Goal: Task Accomplishment & Management: Use online tool/utility

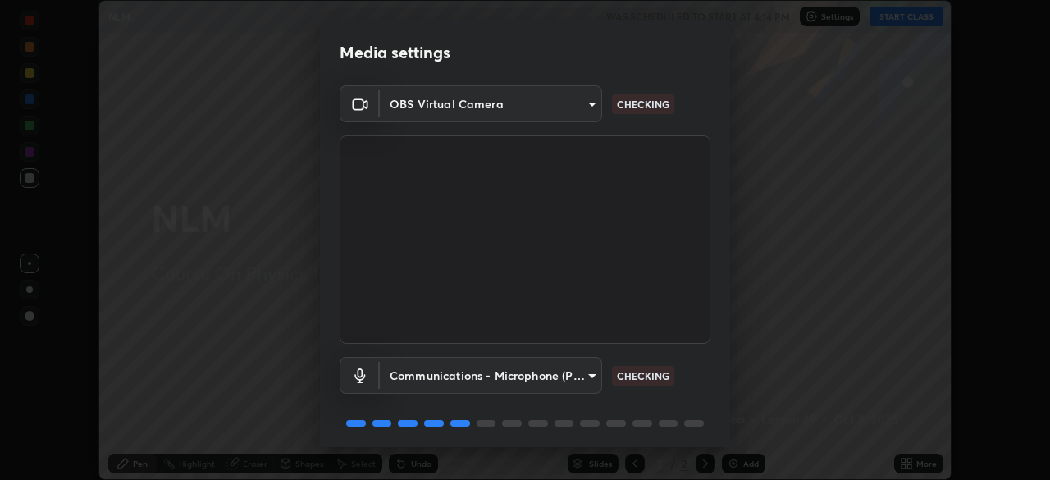
scroll to position [58, 0]
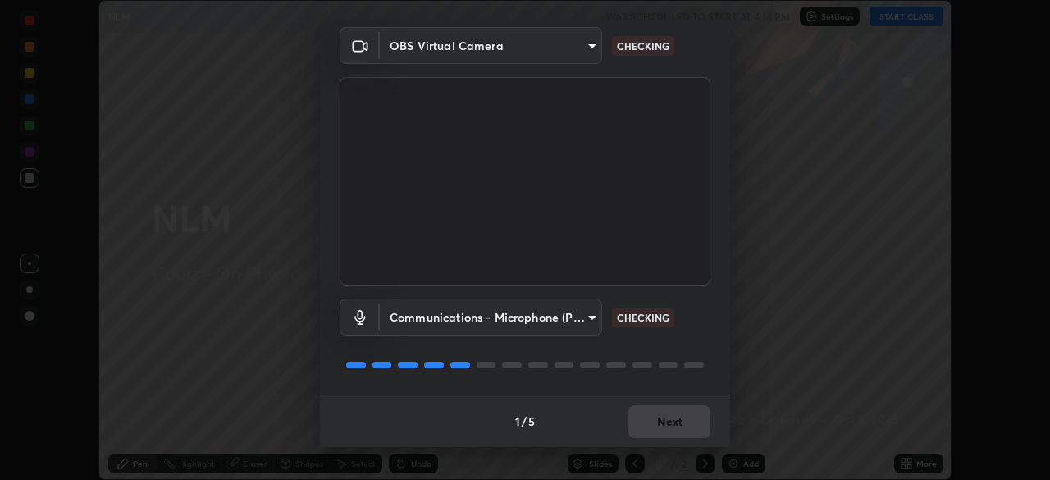
click at [574, 318] on body "Erase all NLM WAS SCHEDULED TO START AT 4:14 PM Settings START CLASS Setting up…" at bounding box center [525, 240] width 1050 height 480
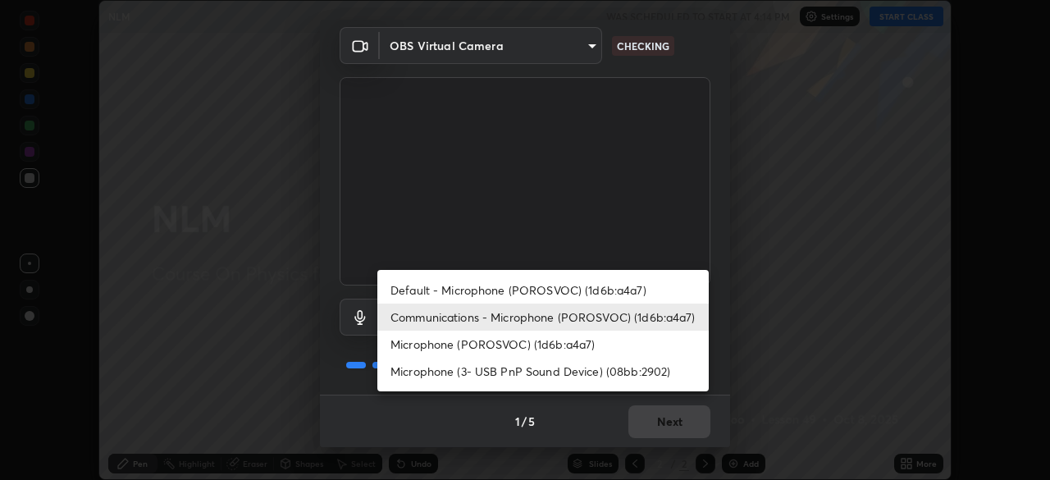
click at [558, 286] on li "Default - Microphone (POROSVOC) (1d6b:a4a7)" at bounding box center [542, 289] width 331 height 27
type input "default"
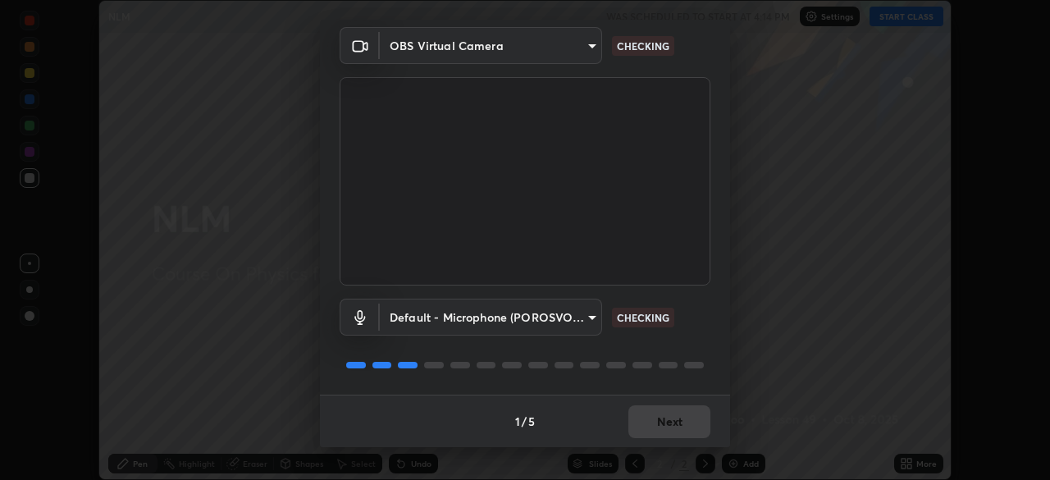
click at [666, 415] on div "1 / 5 Next" at bounding box center [525, 420] width 410 height 52
click at [681, 408] on div "1 / 5 Next" at bounding box center [525, 420] width 410 height 52
click at [687, 421] on div "1 / 5 Next" at bounding box center [525, 420] width 410 height 52
click at [690, 424] on div "1 / 5 Next" at bounding box center [525, 420] width 410 height 52
click at [693, 424] on div "1 / 5 Next" at bounding box center [525, 420] width 410 height 52
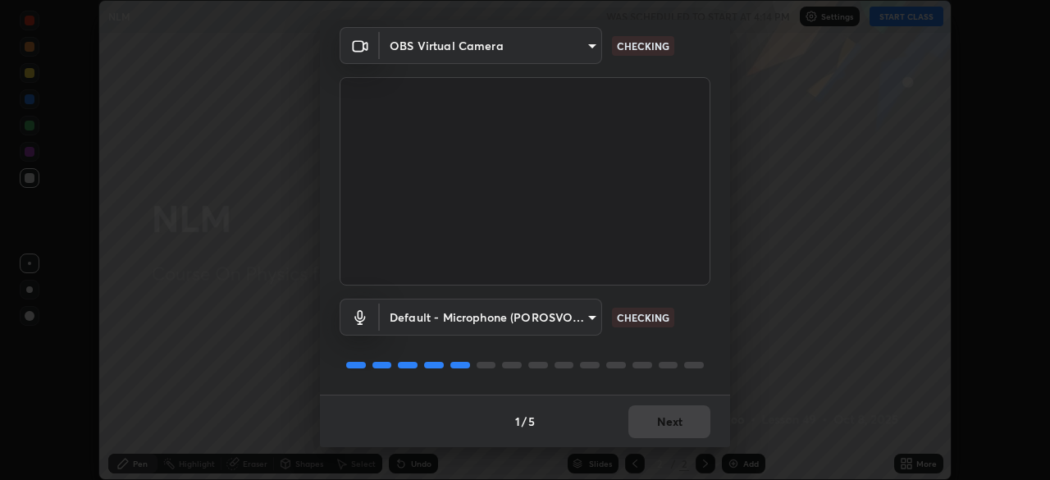
click at [691, 419] on div "1 / 5 Next" at bounding box center [525, 420] width 410 height 52
click at [687, 417] on div "1 / 5 Next" at bounding box center [525, 420] width 410 height 52
click at [689, 421] on div "1 / 5 Next" at bounding box center [525, 420] width 410 height 52
click at [690, 417] on div "1 / 5 Next" at bounding box center [525, 420] width 410 height 52
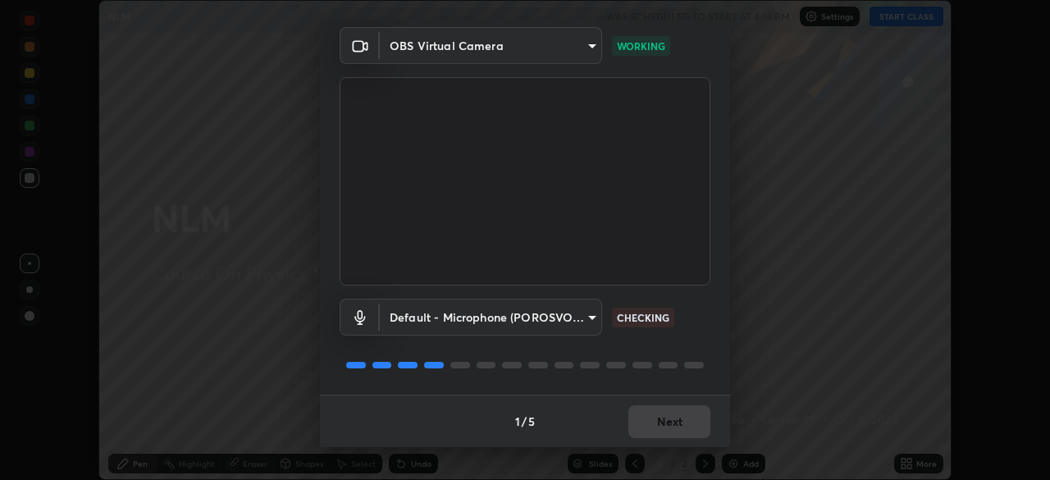
click at [691, 422] on div "1 / 5 Next" at bounding box center [525, 420] width 410 height 52
click at [691, 417] on div "1 / 5 Next" at bounding box center [525, 420] width 410 height 52
click at [695, 417] on div "1 / 5 Next" at bounding box center [525, 420] width 410 height 52
click at [694, 426] on div "1 / 5 Next" at bounding box center [525, 420] width 410 height 52
click at [686, 422] on div "1 / 5 Next" at bounding box center [525, 420] width 410 height 52
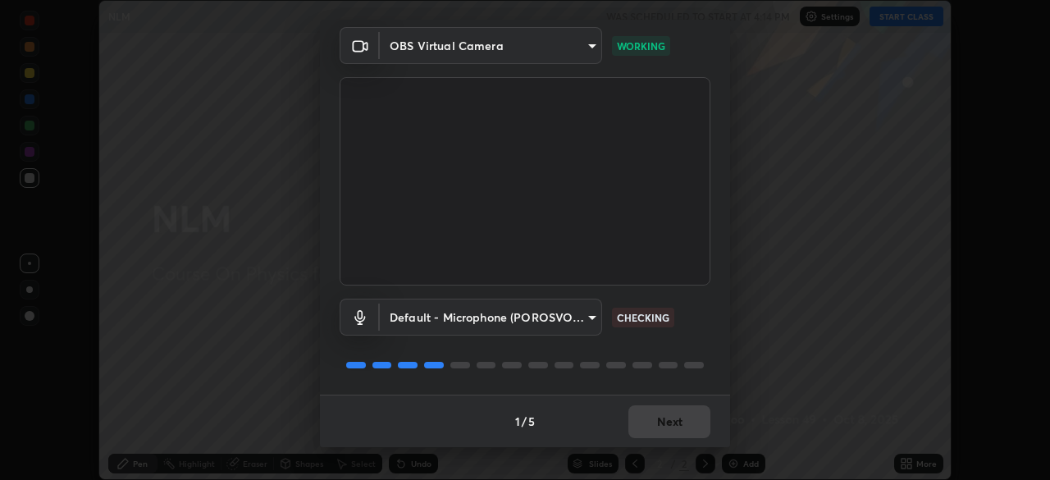
click at [687, 420] on div "1 / 5 Next" at bounding box center [525, 420] width 410 height 52
click at [689, 418] on div "1 / 5 Next" at bounding box center [525, 420] width 410 height 52
click at [686, 421] on div "1 / 5 Next" at bounding box center [525, 420] width 410 height 52
click at [682, 423] on div "1 / 5 Next" at bounding box center [525, 420] width 410 height 52
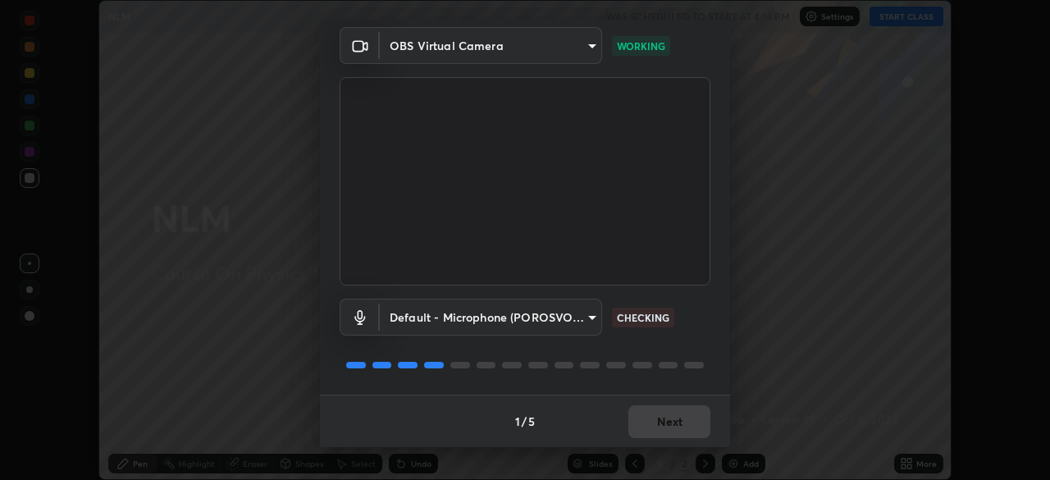
click at [679, 425] on button "Next" at bounding box center [669, 421] width 82 height 33
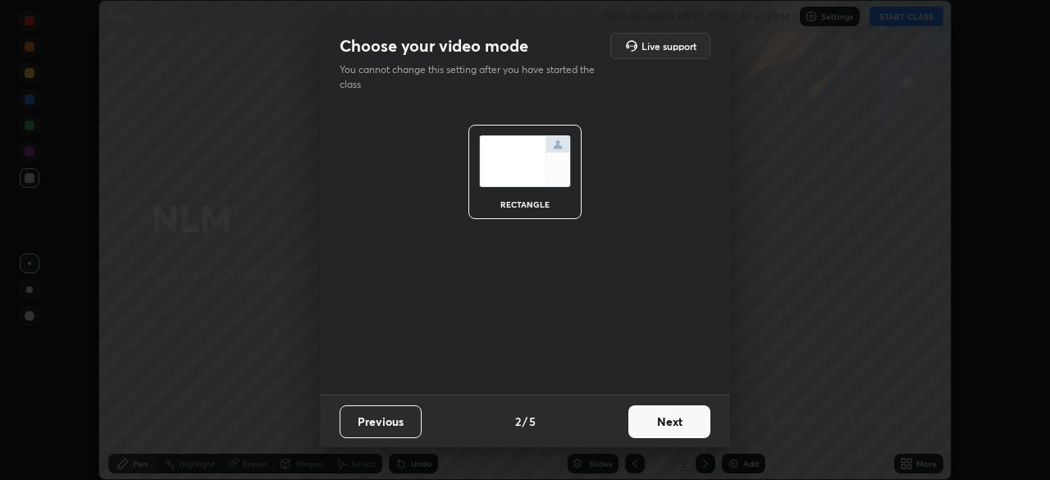
scroll to position [0, 0]
click at [682, 420] on button "Next" at bounding box center [669, 421] width 82 height 33
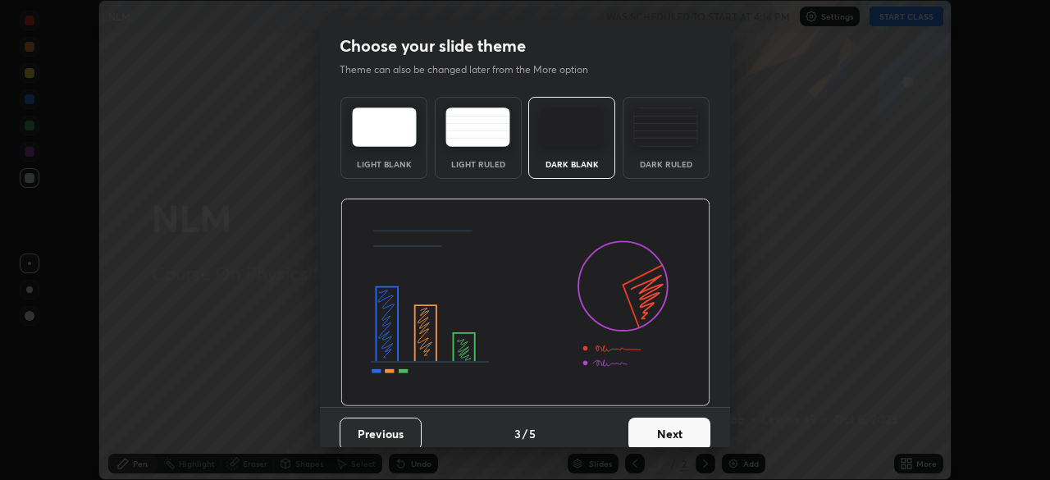
click at [689, 421] on button "Next" at bounding box center [669, 433] width 82 height 33
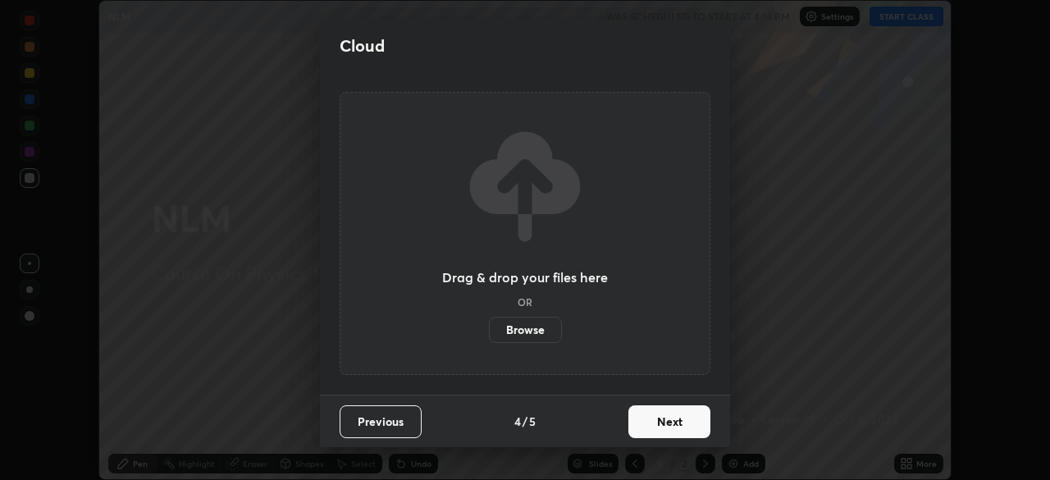
click at [704, 419] on button "Next" at bounding box center [669, 421] width 82 height 33
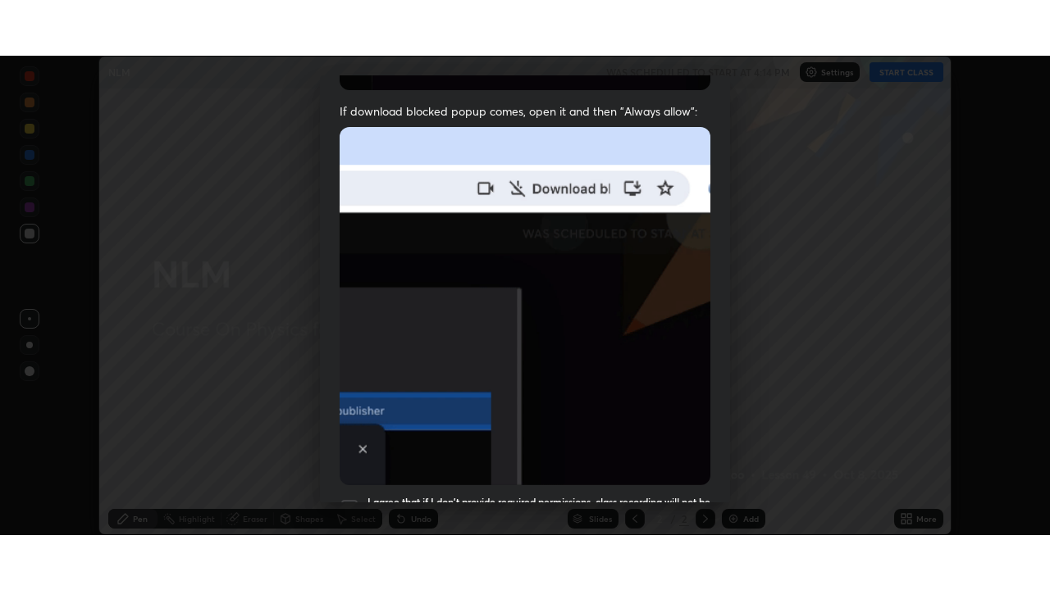
scroll to position [393, 0]
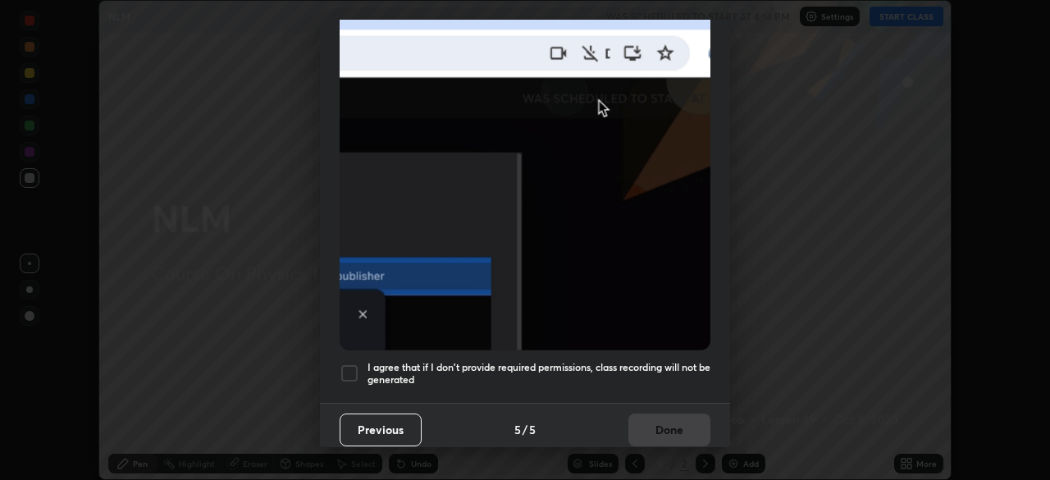
click at [647, 362] on h5 "I agree that if I don't provide required permissions, class recording will not …" at bounding box center [538, 373] width 343 height 25
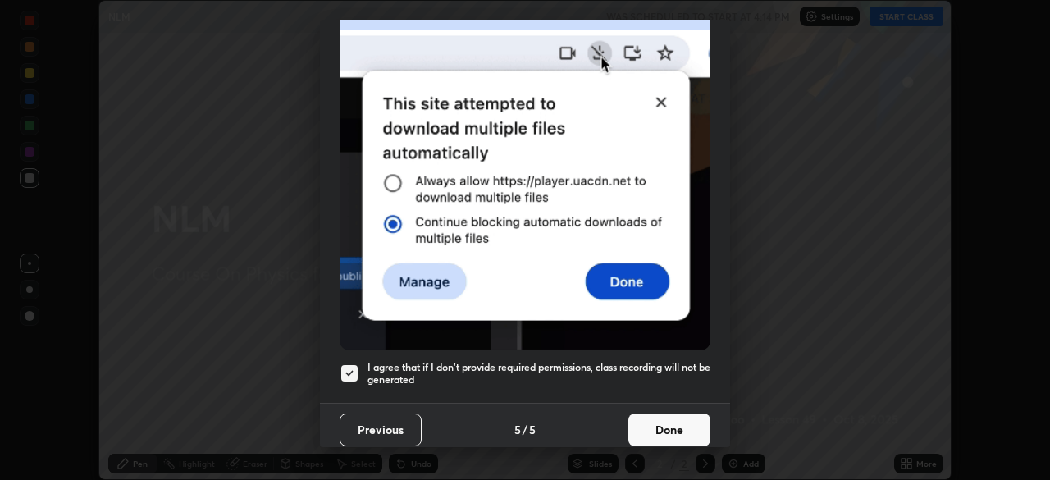
click at [667, 416] on button "Done" at bounding box center [669, 429] width 82 height 33
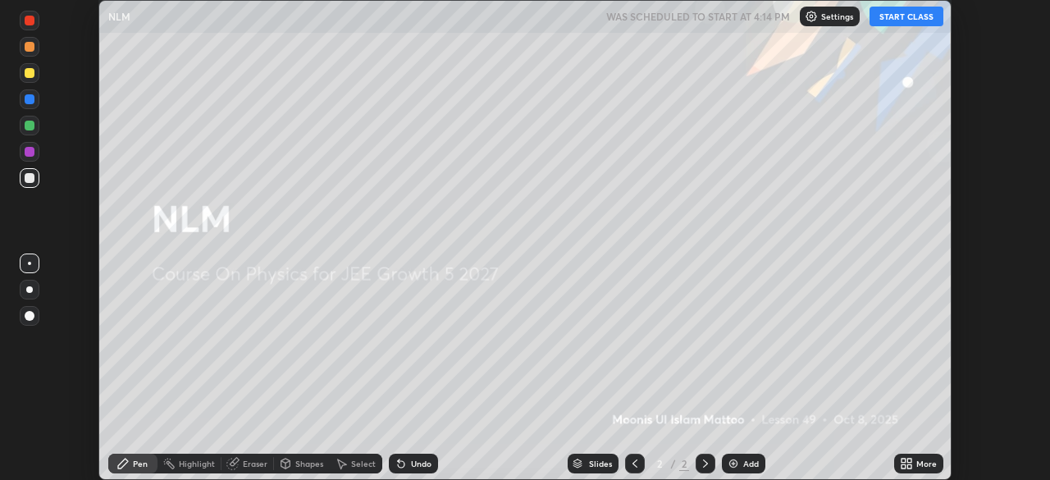
click at [897, 458] on div "More" at bounding box center [918, 463] width 49 height 20
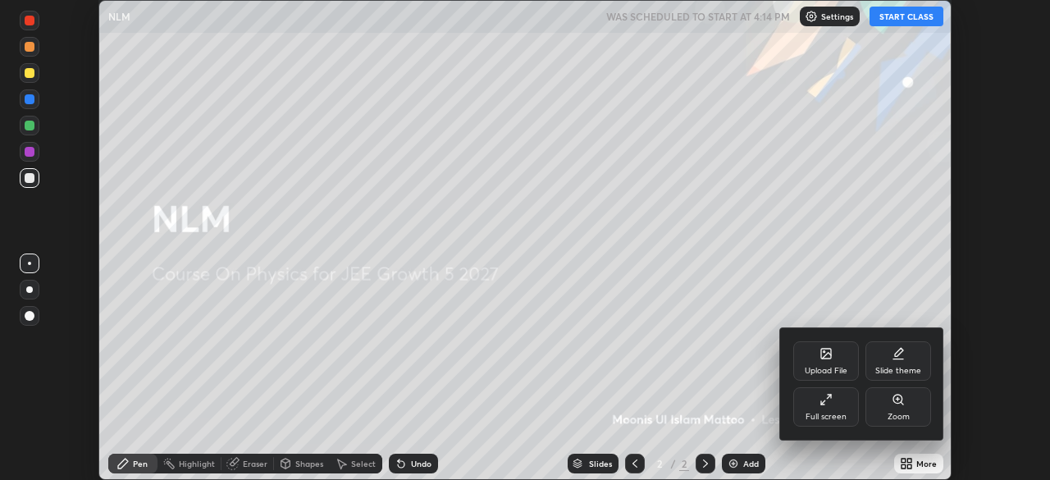
click at [802, 392] on div "Full screen" at bounding box center [826, 406] width 66 height 39
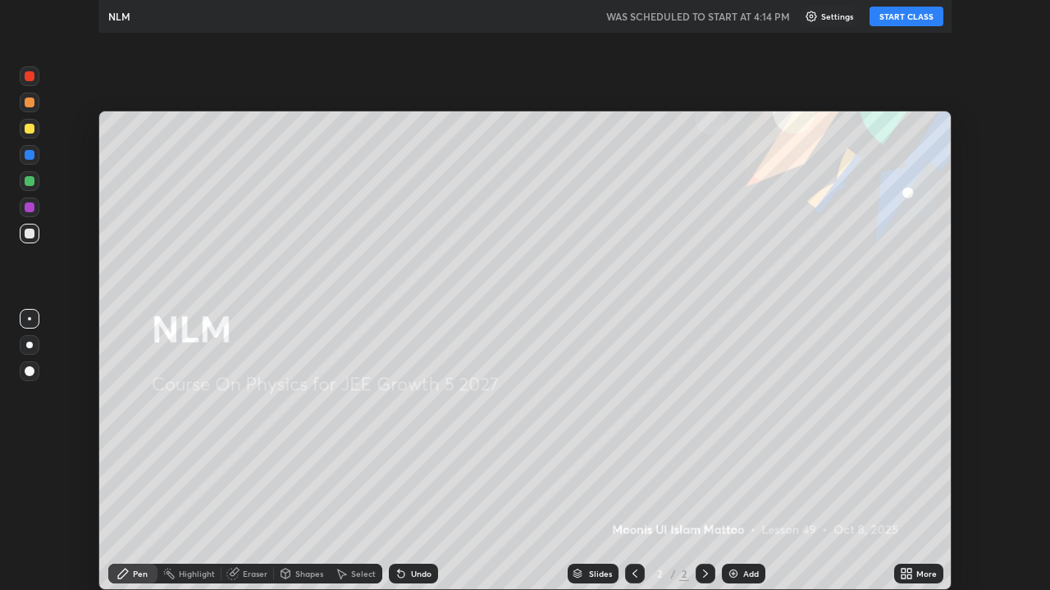
scroll to position [590, 1050]
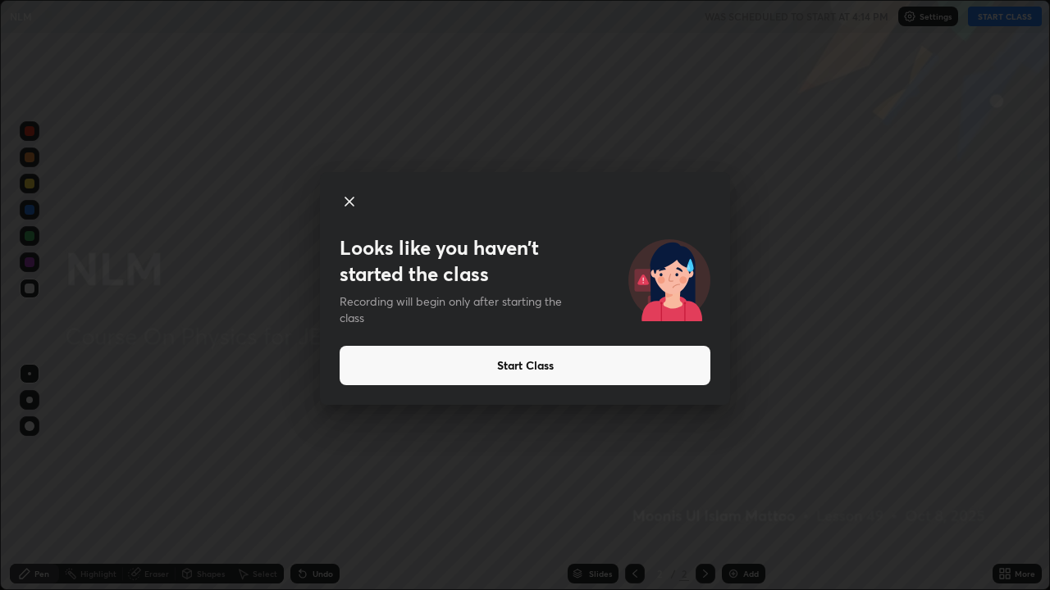
click at [614, 373] on button "Start Class" at bounding box center [524, 365] width 371 height 39
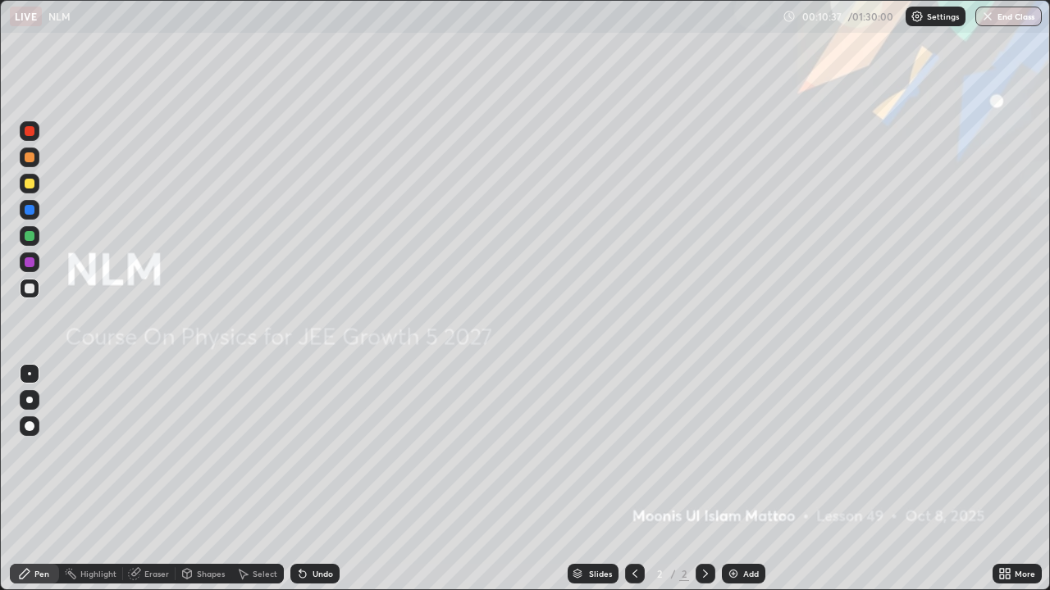
click at [751, 479] on div "Add" at bounding box center [743, 574] width 43 height 20
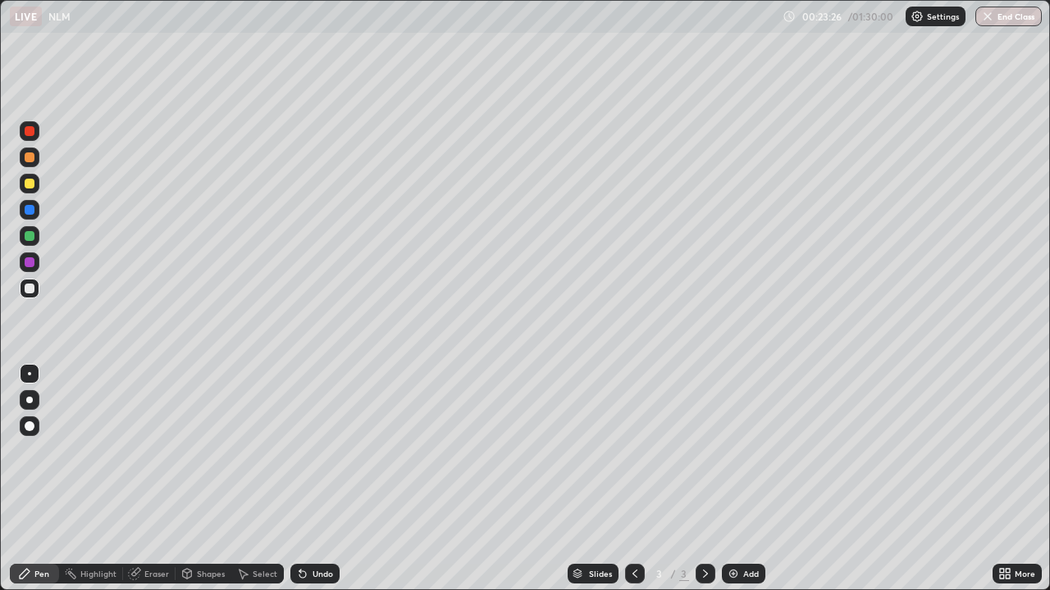
click at [28, 264] on div at bounding box center [30, 262] width 10 height 10
click at [29, 238] on div at bounding box center [30, 236] width 10 height 10
click at [30, 210] on div at bounding box center [30, 210] width 10 height 10
click at [30, 236] on div at bounding box center [30, 236] width 10 height 10
click at [35, 239] on div at bounding box center [30, 236] width 20 height 20
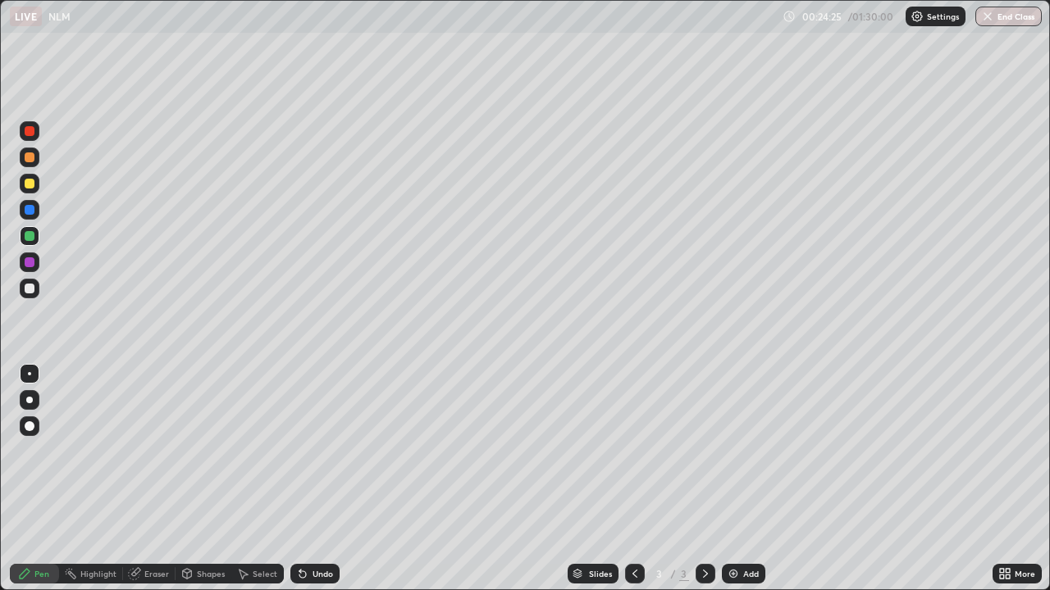
click at [31, 213] on div at bounding box center [30, 210] width 10 height 10
click at [940, 17] on p "Settings" at bounding box center [943, 16] width 32 height 8
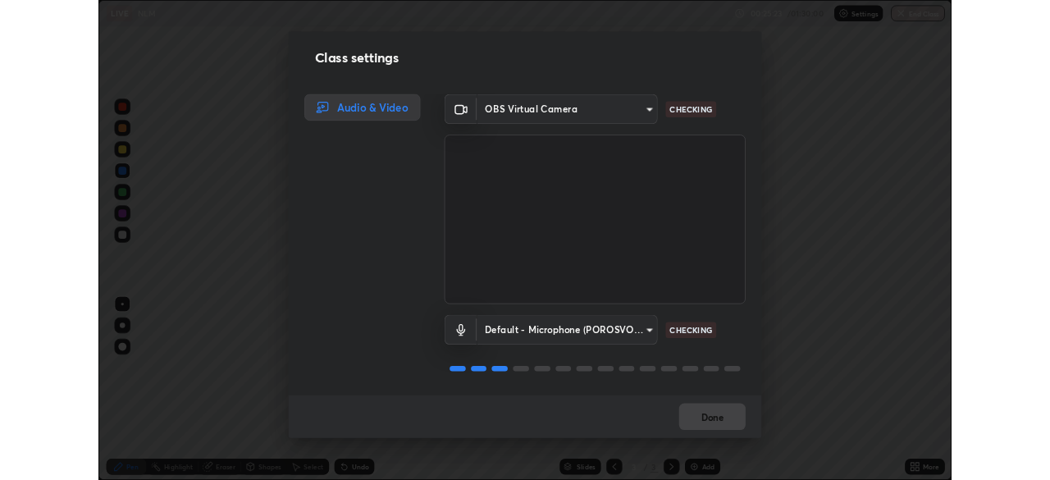
scroll to position [2, 0]
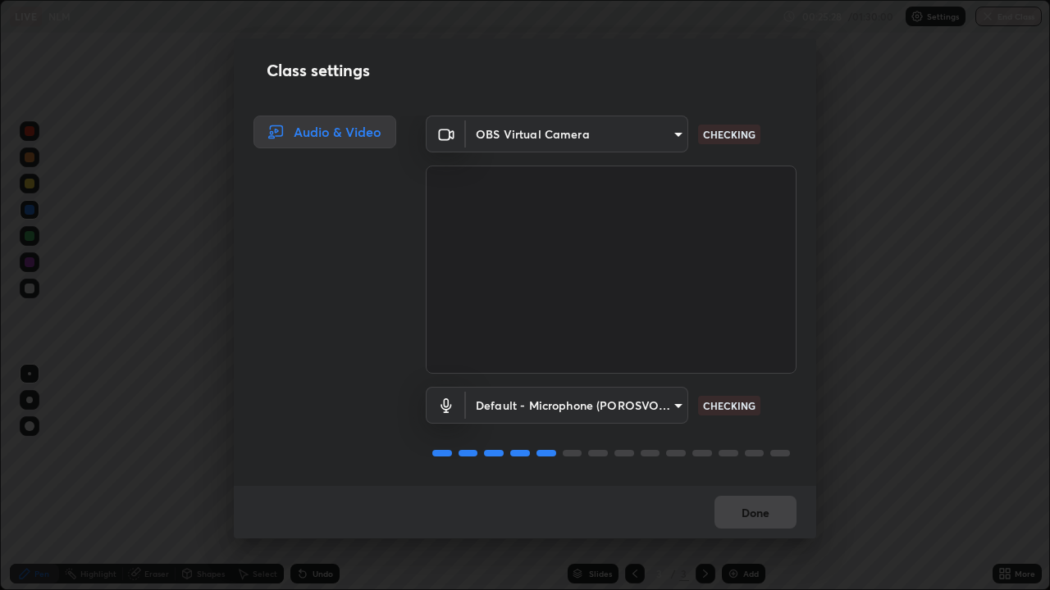
click at [763, 479] on div "Done" at bounding box center [525, 512] width 582 height 52
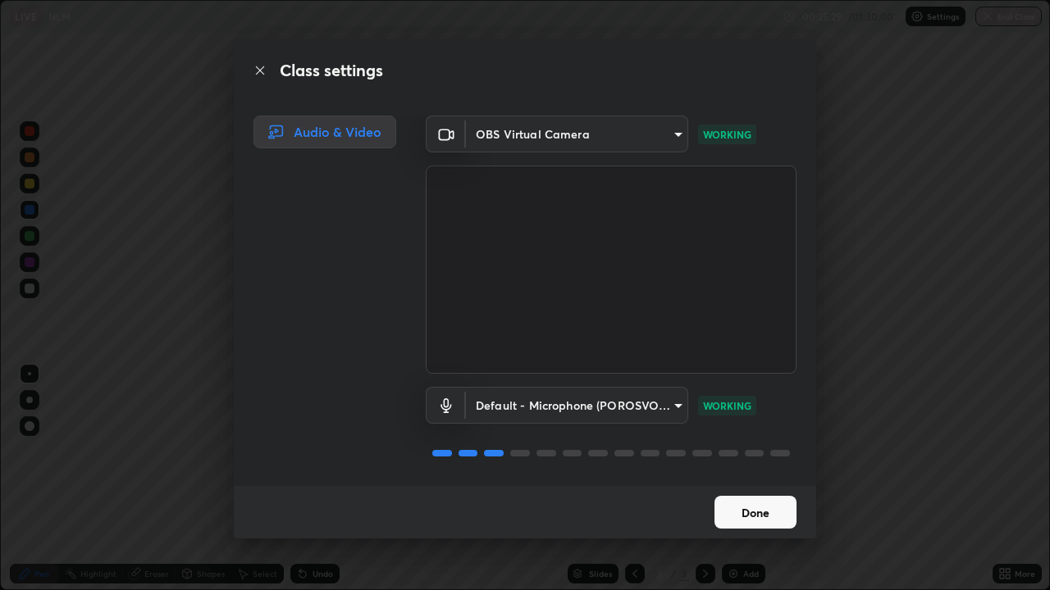
click at [772, 479] on button "Done" at bounding box center [755, 512] width 82 height 33
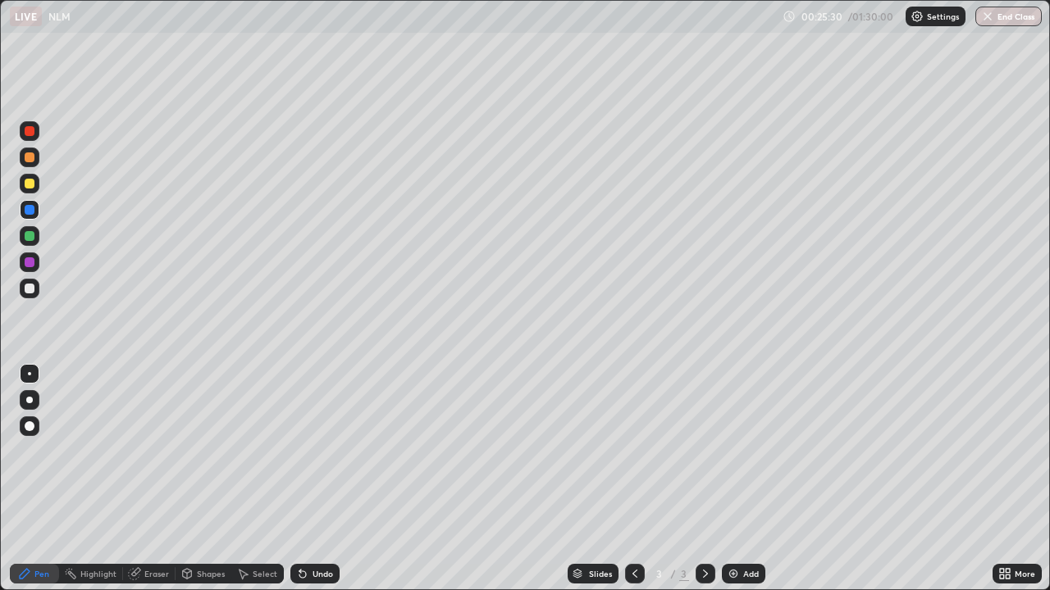
click at [1001, 479] on icon at bounding box center [1002, 571] width 4 height 4
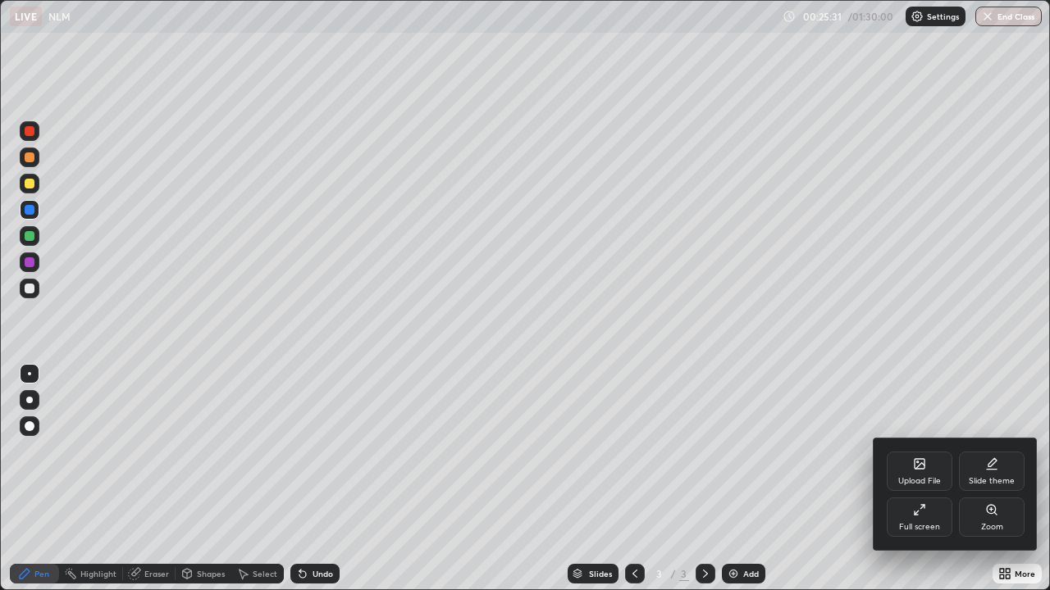
click at [908, 479] on div "Full screen" at bounding box center [919, 517] width 66 height 39
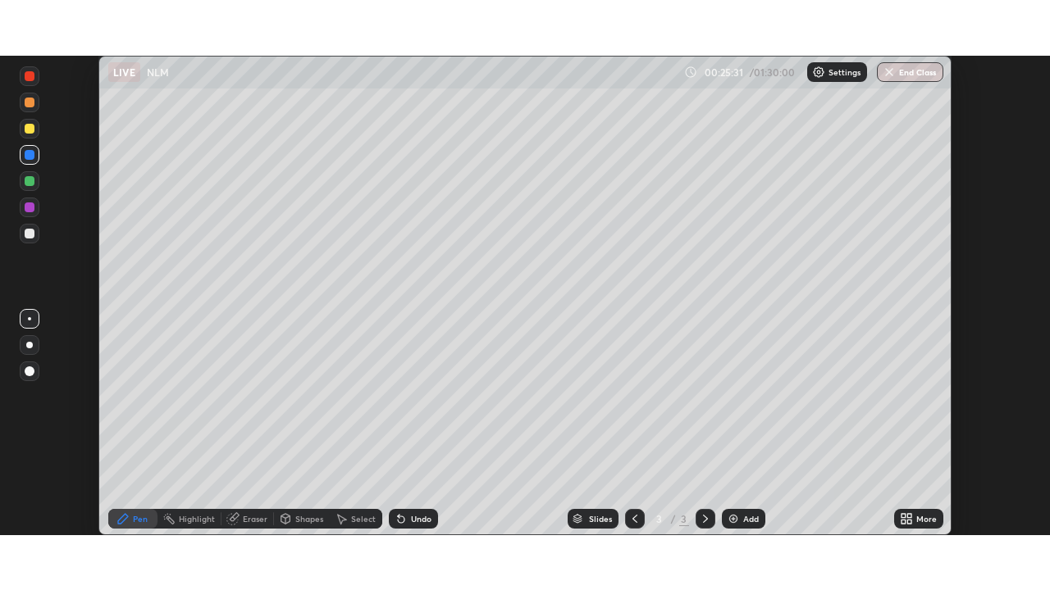
scroll to position [81520, 80950]
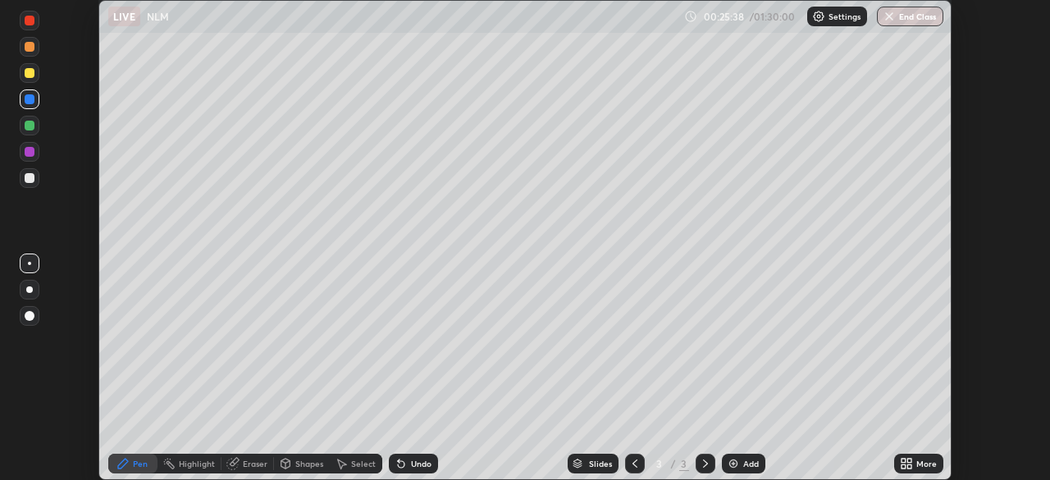
click at [918, 464] on div "More" at bounding box center [926, 463] width 21 height 8
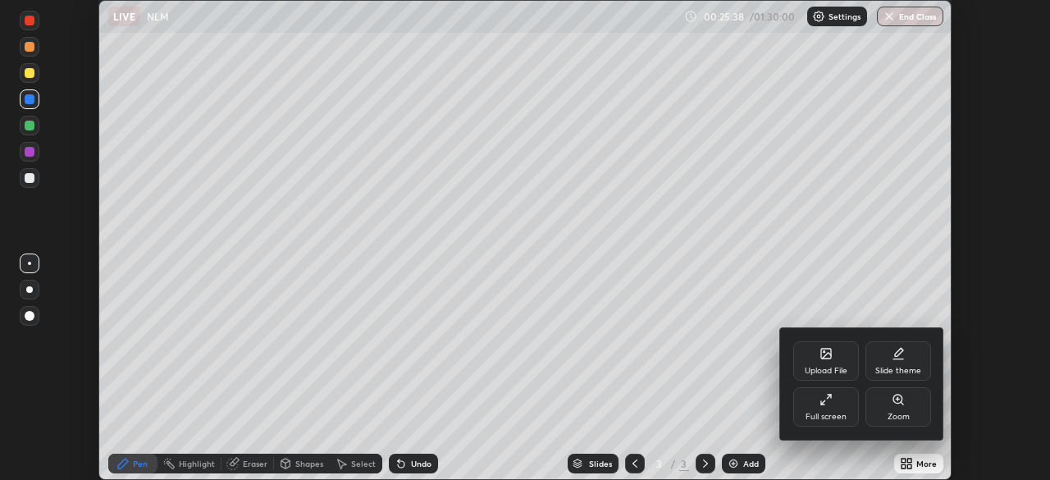
click at [836, 414] on div "Full screen" at bounding box center [825, 416] width 41 height 8
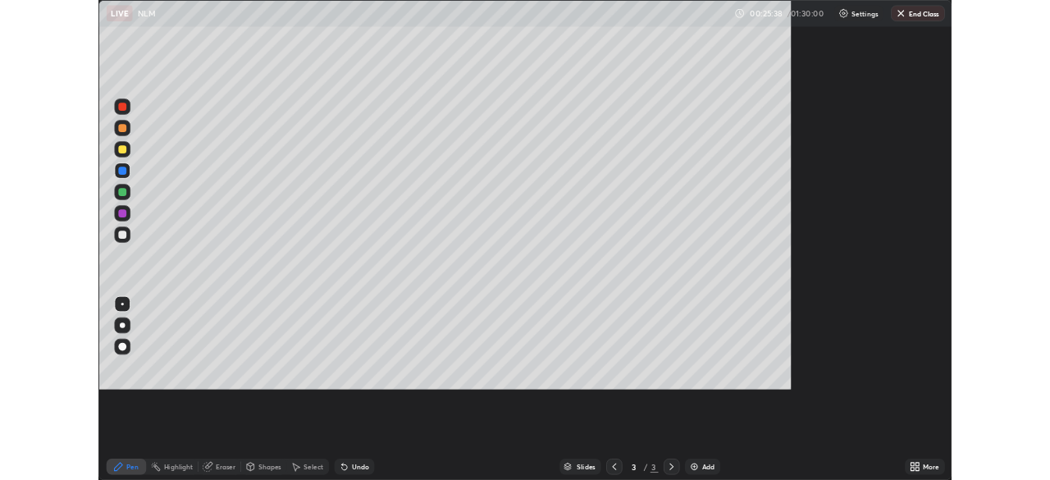
scroll to position [590, 1050]
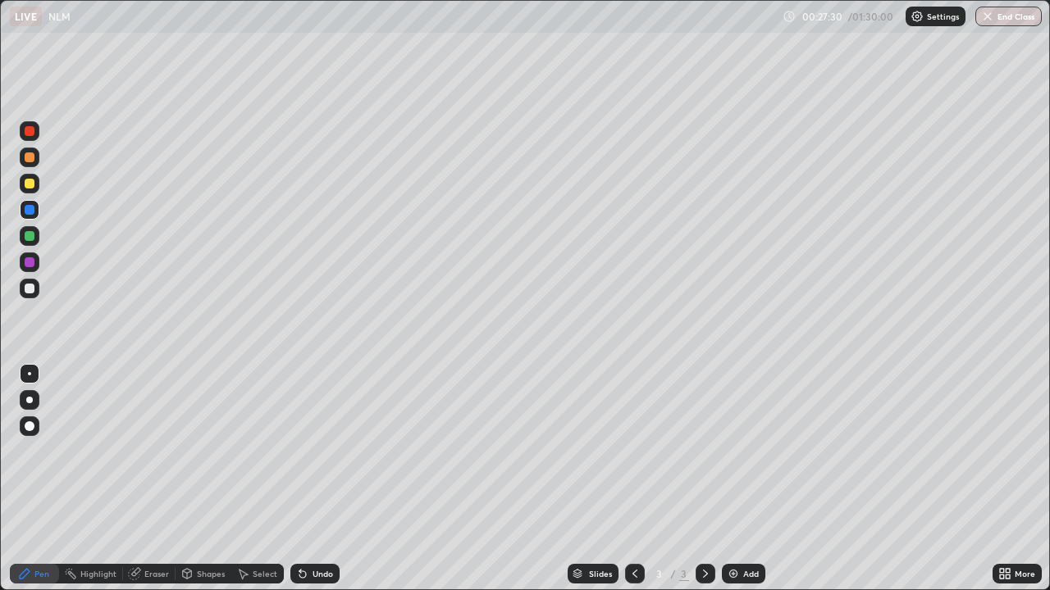
click at [325, 479] on div "Undo" at bounding box center [322, 574] width 21 height 8
click at [328, 479] on div "Undo" at bounding box center [322, 574] width 21 height 8
click at [748, 479] on div "Add" at bounding box center [751, 574] width 16 height 8
click at [35, 238] on div at bounding box center [30, 236] width 20 height 20
click at [30, 263] on div at bounding box center [30, 262] width 10 height 10
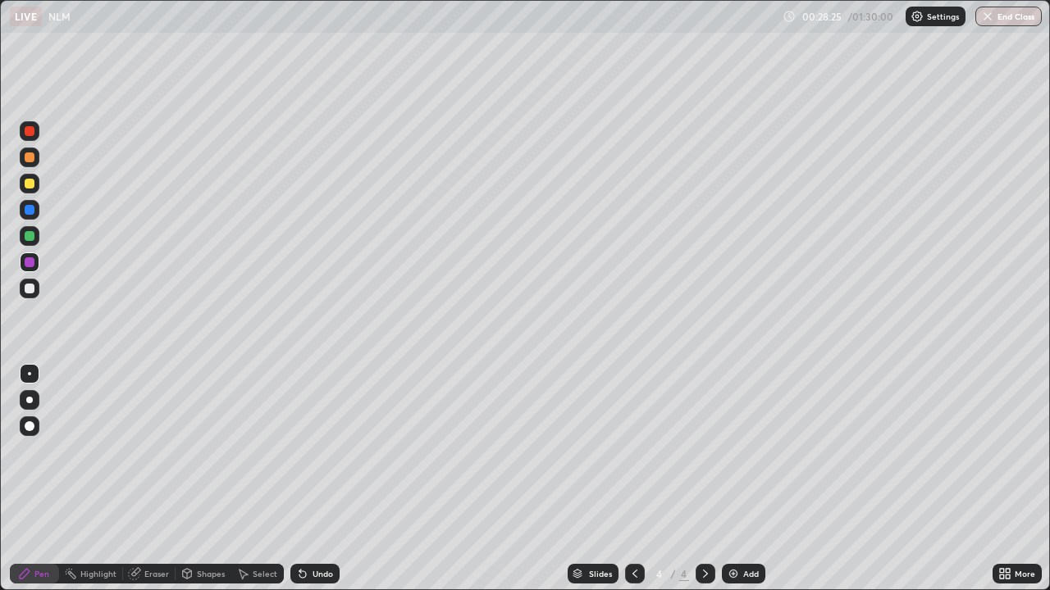
click at [30, 188] on div at bounding box center [30, 184] width 10 height 10
click at [312, 479] on div "Undo" at bounding box center [322, 574] width 21 height 8
click at [312, 479] on div "Undo" at bounding box center [314, 574] width 49 height 20
click at [313, 479] on div "Undo" at bounding box center [322, 574] width 21 height 8
click at [633, 479] on icon at bounding box center [634, 573] width 13 height 13
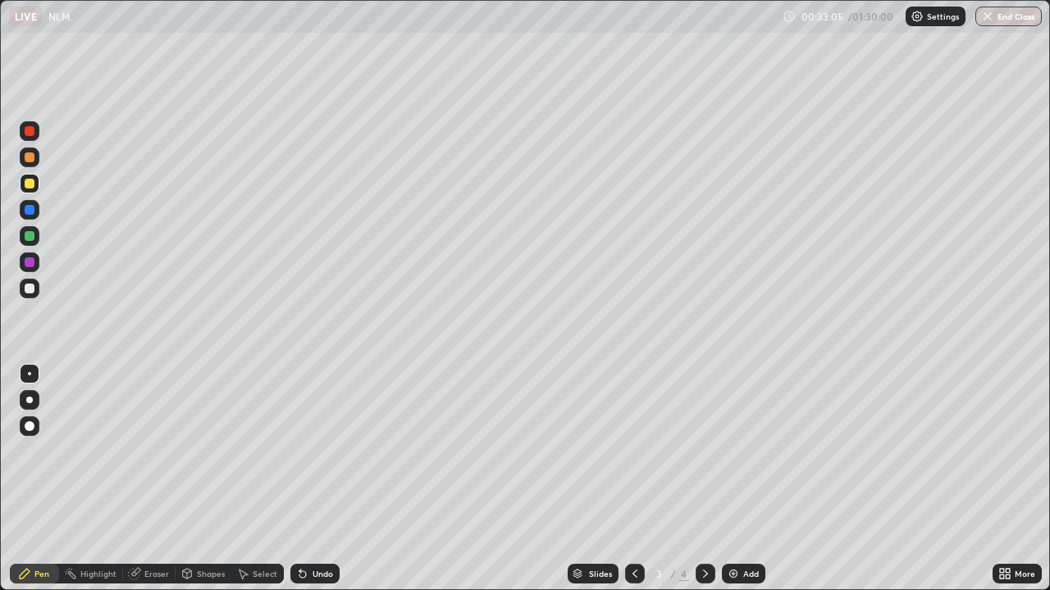
click at [704, 479] on icon at bounding box center [705, 573] width 13 height 13
click at [745, 479] on div "Add" at bounding box center [743, 574] width 43 height 20
click at [25, 238] on div at bounding box center [30, 236] width 10 height 10
click at [26, 289] on div at bounding box center [30, 289] width 10 height 10
click at [26, 291] on div at bounding box center [30, 289] width 10 height 10
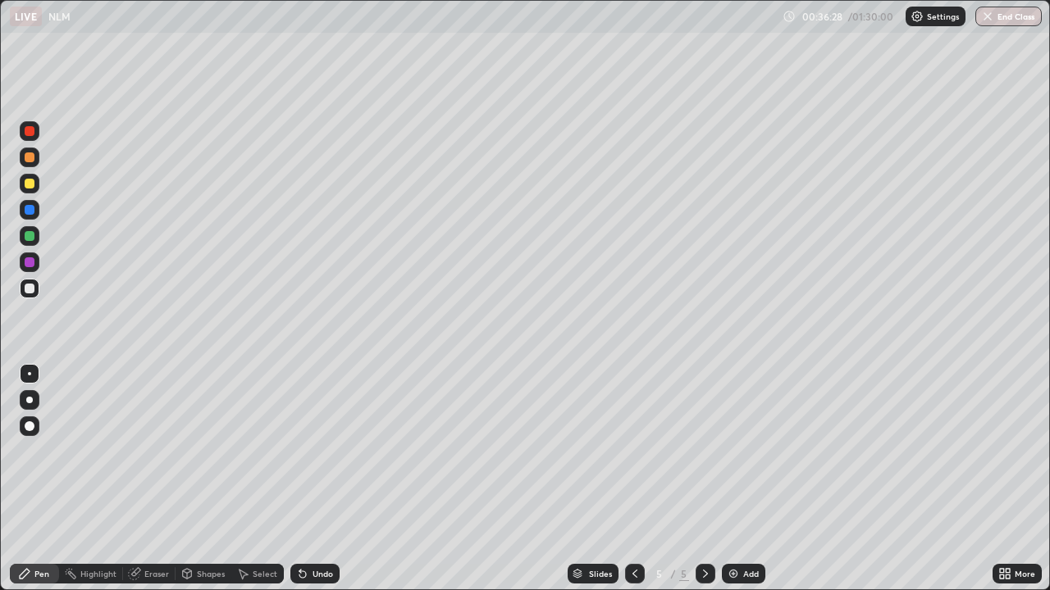
click at [30, 236] on div at bounding box center [30, 236] width 10 height 10
click at [27, 207] on div at bounding box center [30, 210] width 10 height 10
click at [31, 238] on div at bounding box center [30, 236] width 10 height 10
click at [31, 267] on div at bounding box center [30, 262] width 10 height 10
click at [739, 479] on div "Add" at bounding box center [743, 574] width 43 height 20
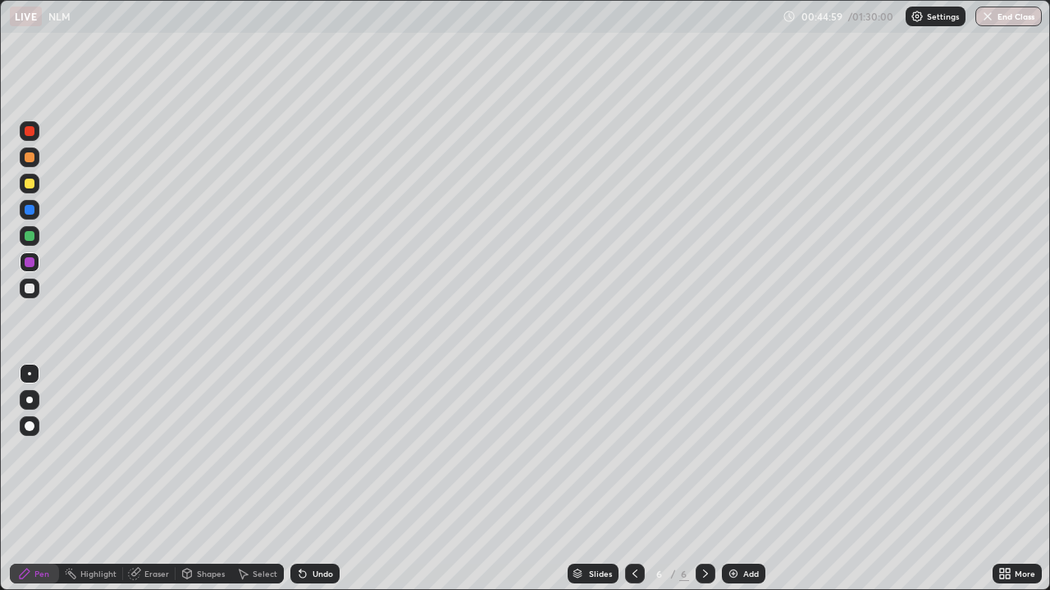
click at [27, 288] on div at bounding box center [30, 289] width 10 height 10
click at [30, 266] on div at bounding box center [30, 262] width 10 height 10
click at [31, 239] on div at bounding box center [30, 236] width 10 height 10
click at [314, 479] on div "Undo" at bounding box center [314, 574] width 49 height 20
click at [320, 479] on div "Undo" at bounding box center [314, 574] width 49 height 20
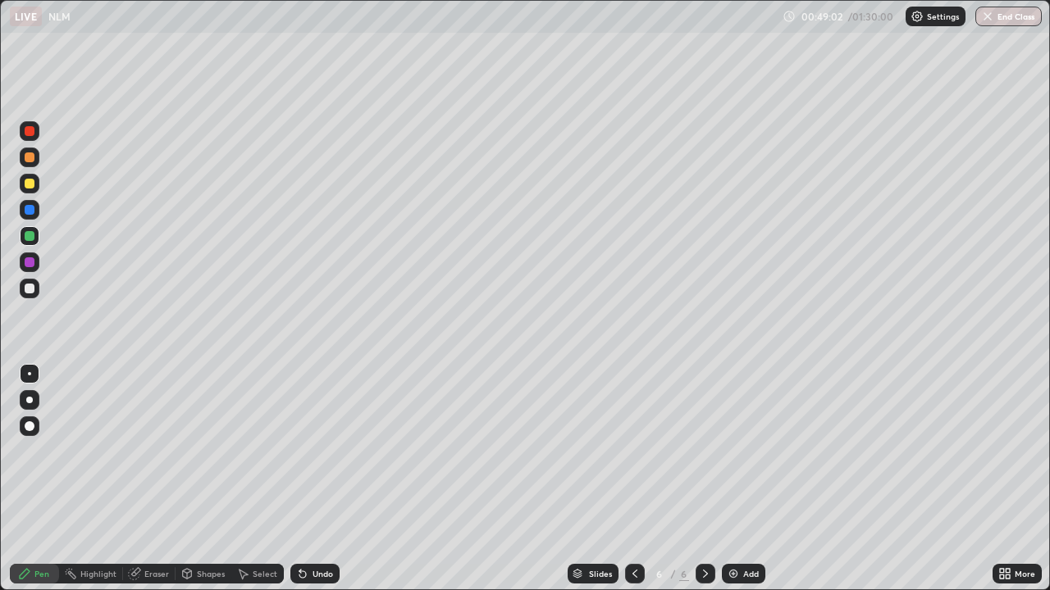
click at [739, 479] on div "Add" at bounding box center [743, 574] width 43 height 20
click at [149, 479] on div "Eraser" at bounding box center [156, 574] width 25 height 8
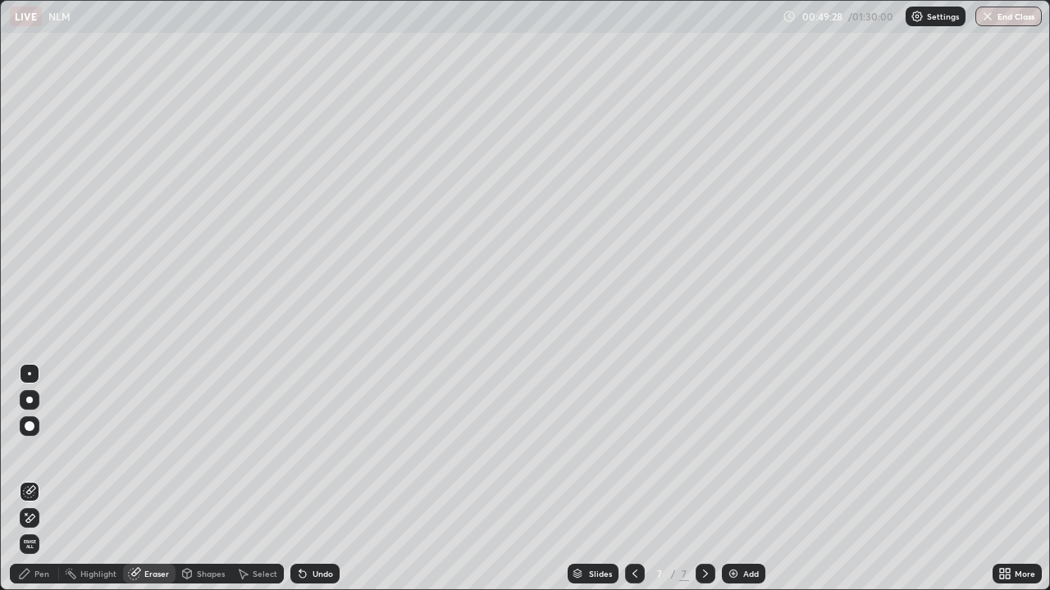
click at [40, 479] on div "Pen" at bounding box center [41, 574] width 15 height 8
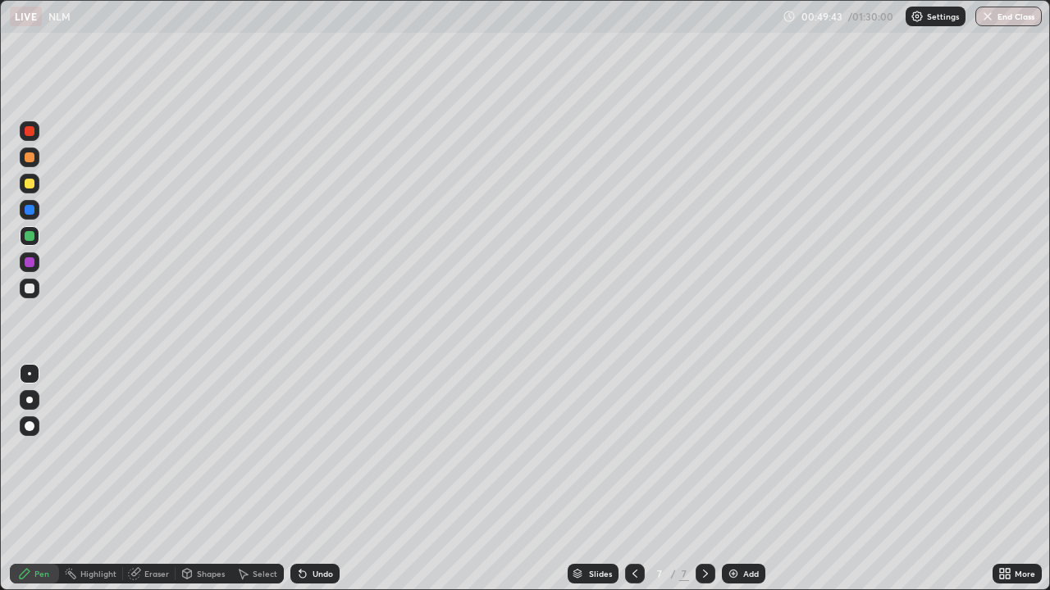
click at [27, 238] on div at bounding box center [30, 236] width 10 height 10
click at [162, 479] on div "Eraser" at bounding box center [156, 574] width 25 height 8
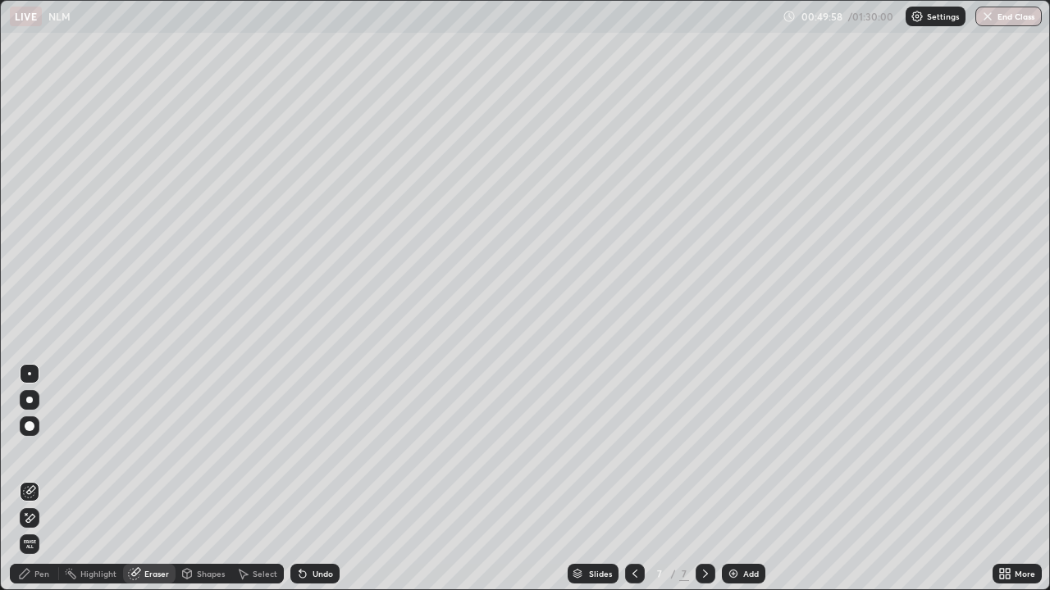
click at [36, 479] on div "Pen" at bounding box center [41, 574] width 15 height 8
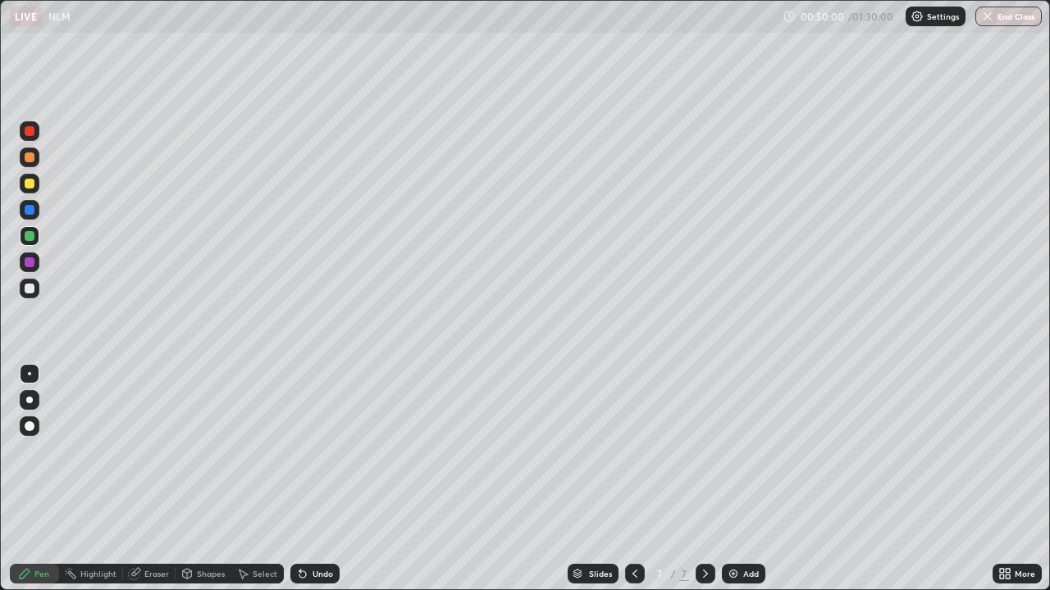
click at [28, 210] on div at bounding box center [30, 210] width 10 height 10
click at [628, 479] on icon at bounding box center [634, 573] width 13 height 13
click at [704, 479] on icon at bounding box center [705, 573] width 13 height 13
click at [632, 479] on icon at bounding box center [634, 574] width 5 height 8
click at [704, 479] on icon at bounding box center [705, 573] width 13 height 13
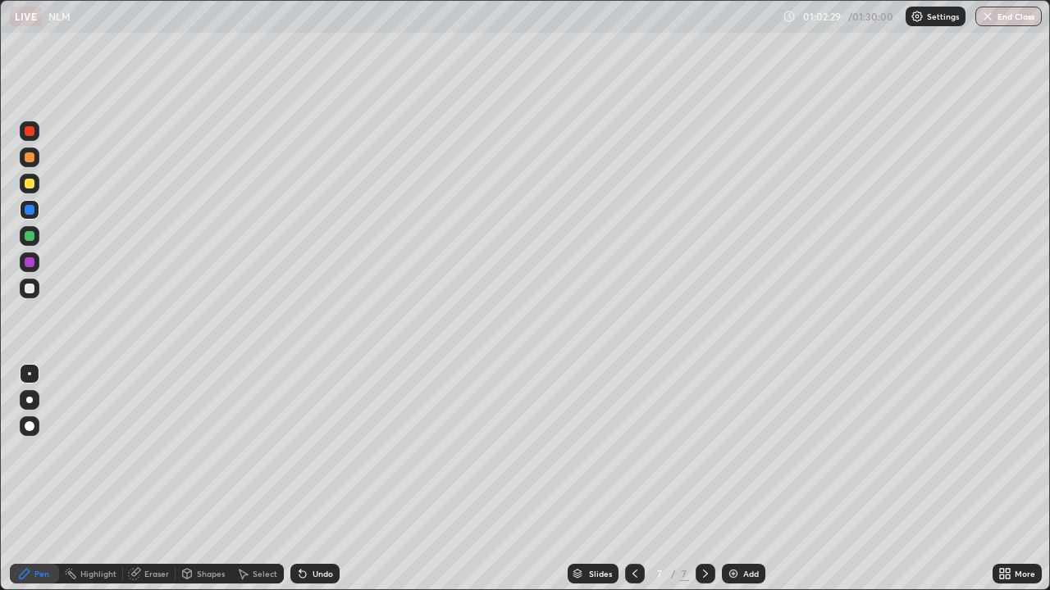
click at [1016, 22] on button "End Class" at bounding box center [1008, 17] width 66 height 20
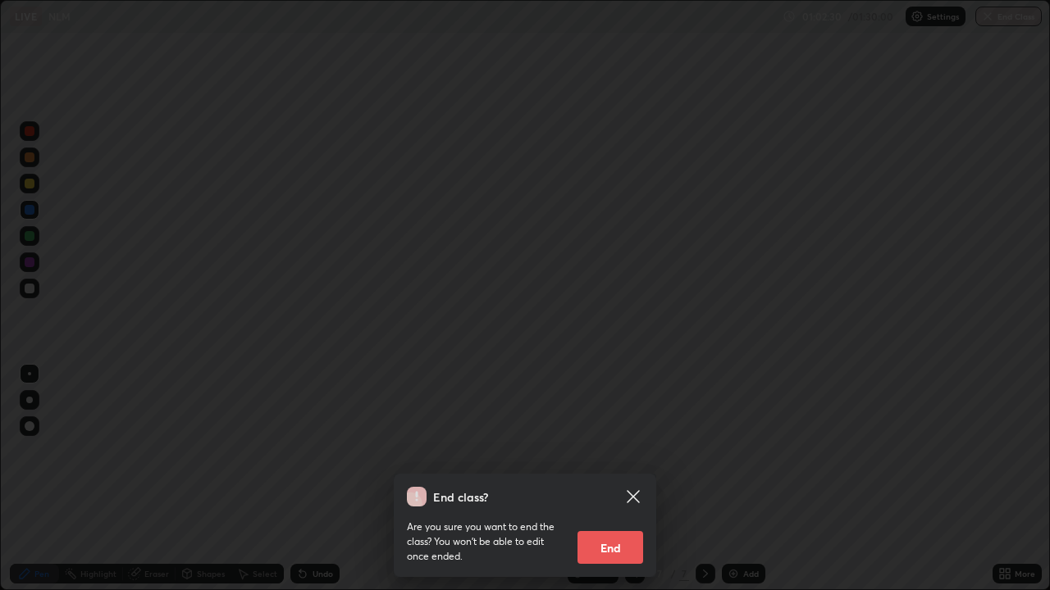
click at [617, 479] on button "End" at bounding box center [610, 547] width 66 height 33
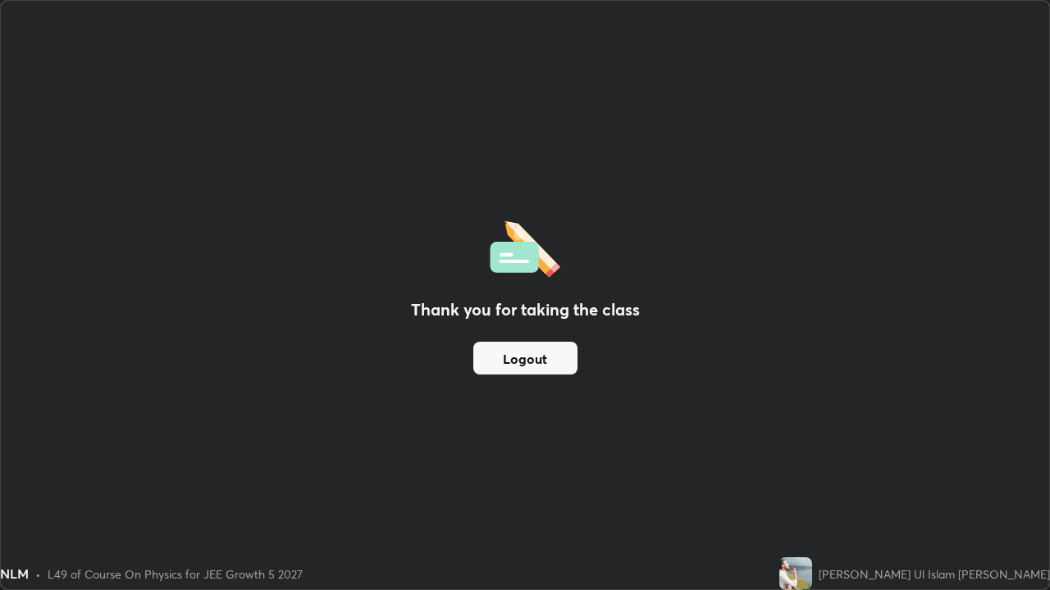
click at [540, 362] on button "Logout" at bounding box center [525, 358] width 104 height 33
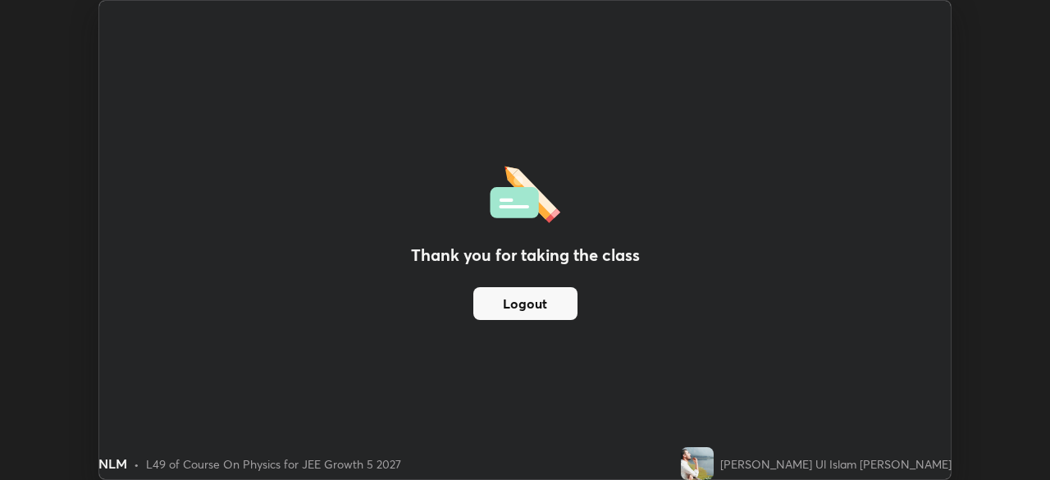
scroll to position [81520, 80950]
click at [551, 296] on button "Logout" at bounding box center [525, 303] width 104 height 33
click at [537, 307] on button "Logout" at bounding box center [525, 303] width 104 height 33
